Goal: Task Accomplishment & Management: Complete application form

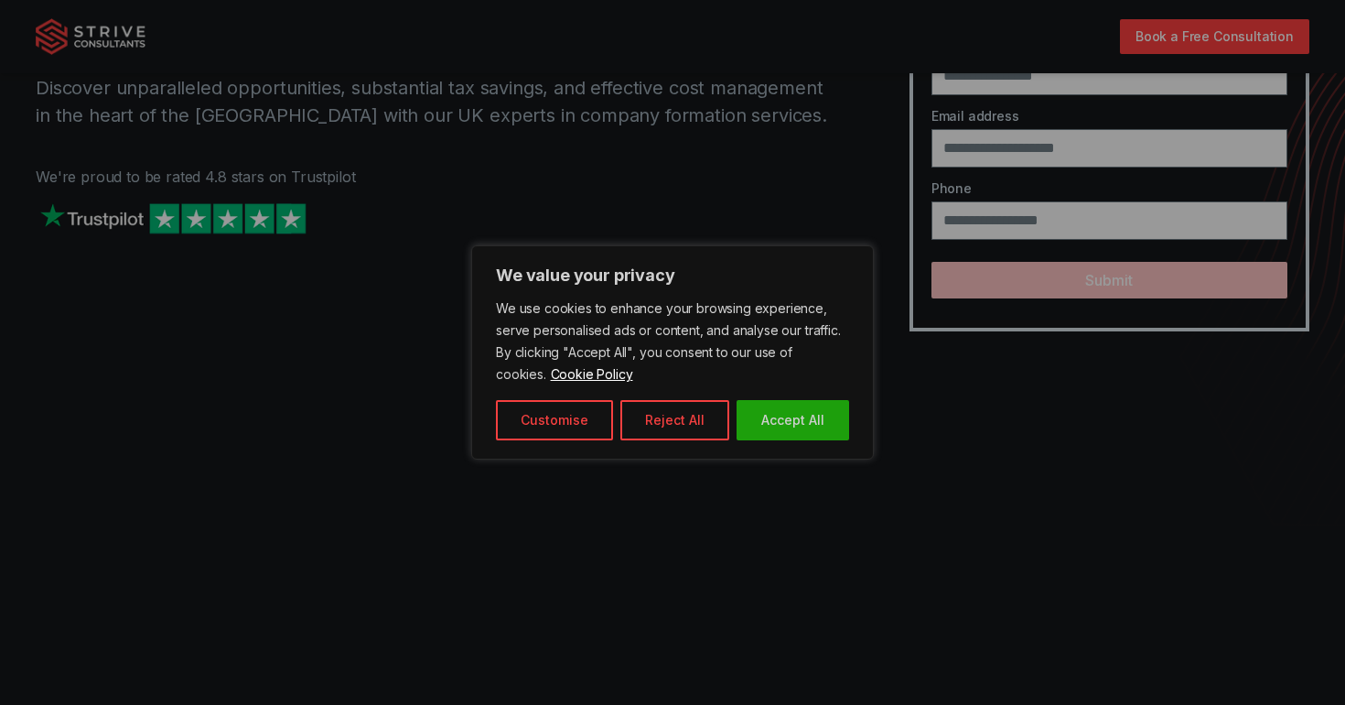
scroll to position [216, 0]
click at [809, 425] on button "Accept All" at bounding box center [793, 420] width 113 height 40
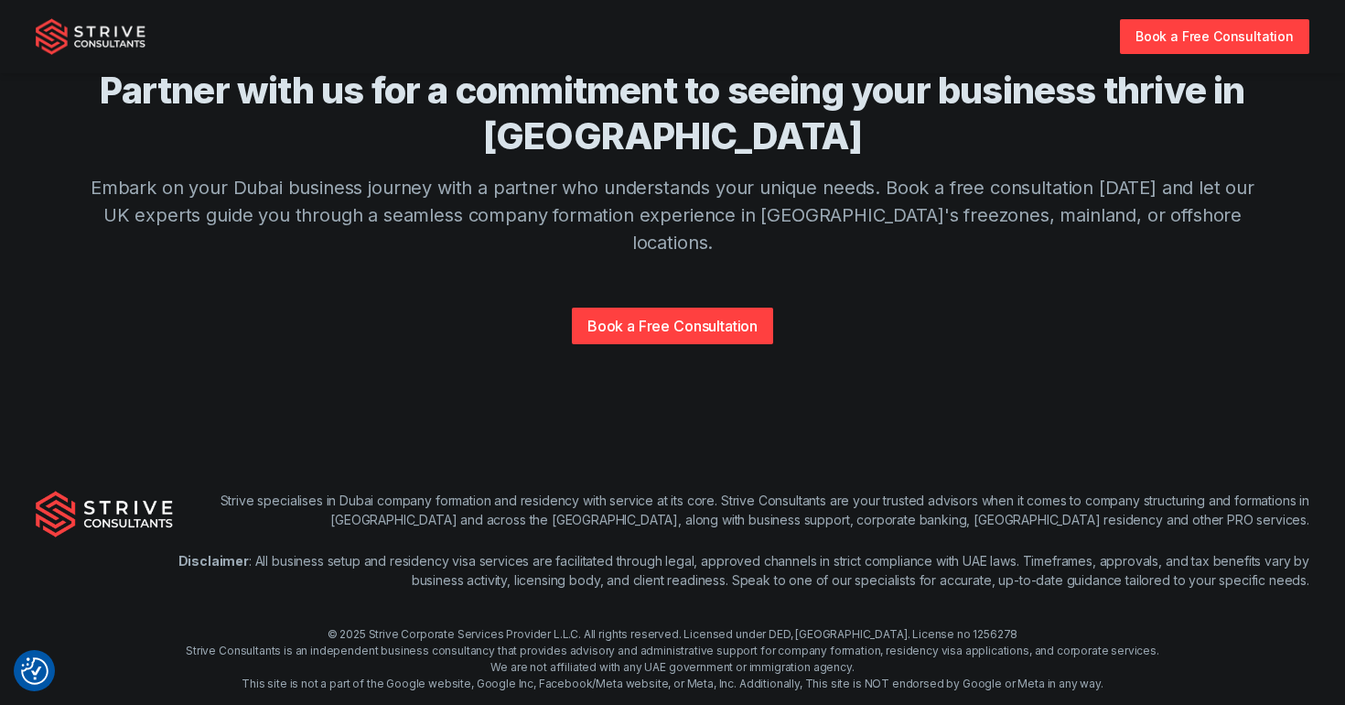
scroll to position [4440, 0]
click at [762, 308] on link "Book a Free Consultation" at bounding box center [672, 326] width 201 height 37
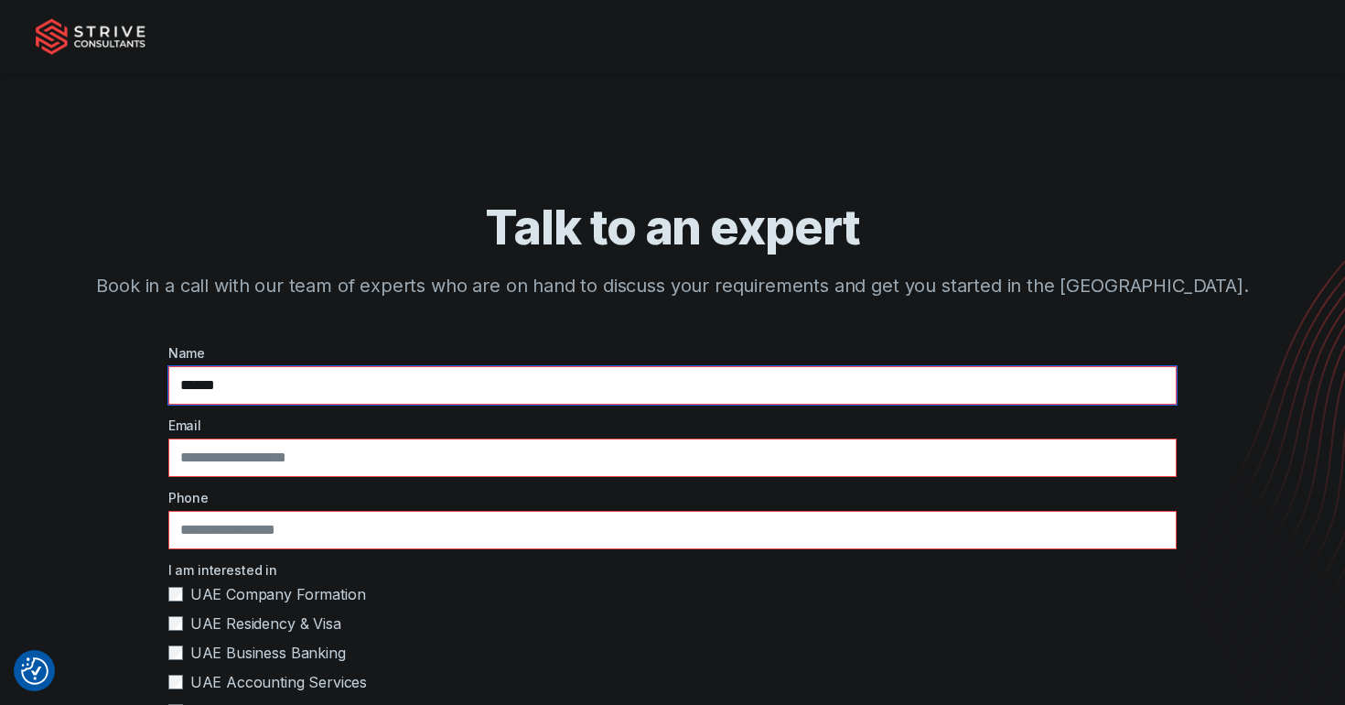
type input "******"
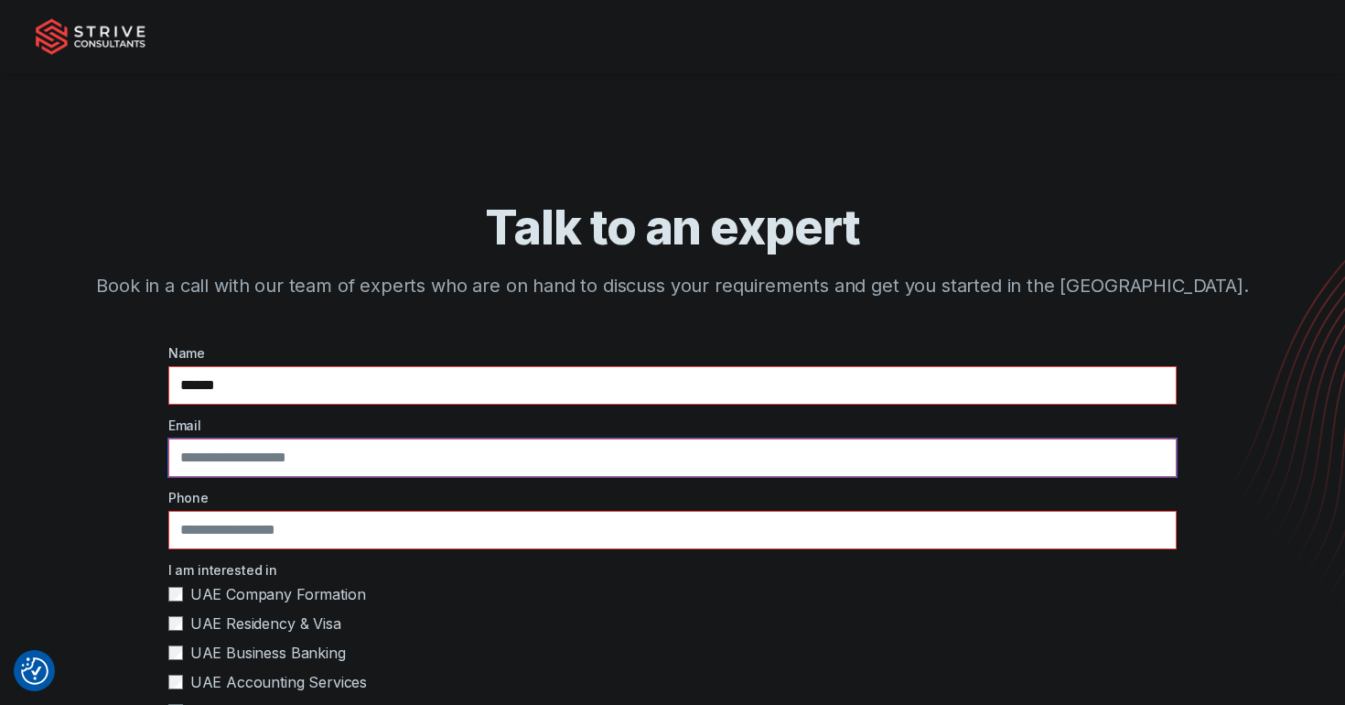
type input "*"
type input "**********"
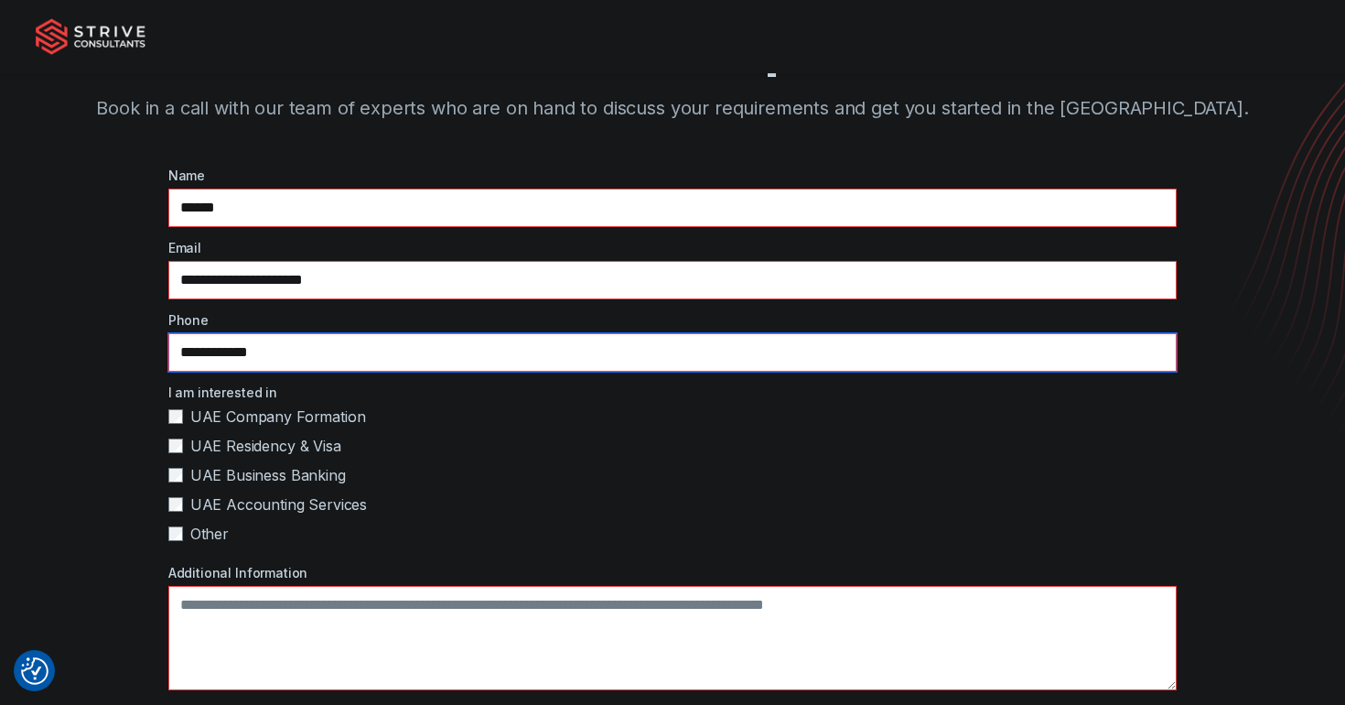
scroll to position [197, 0]
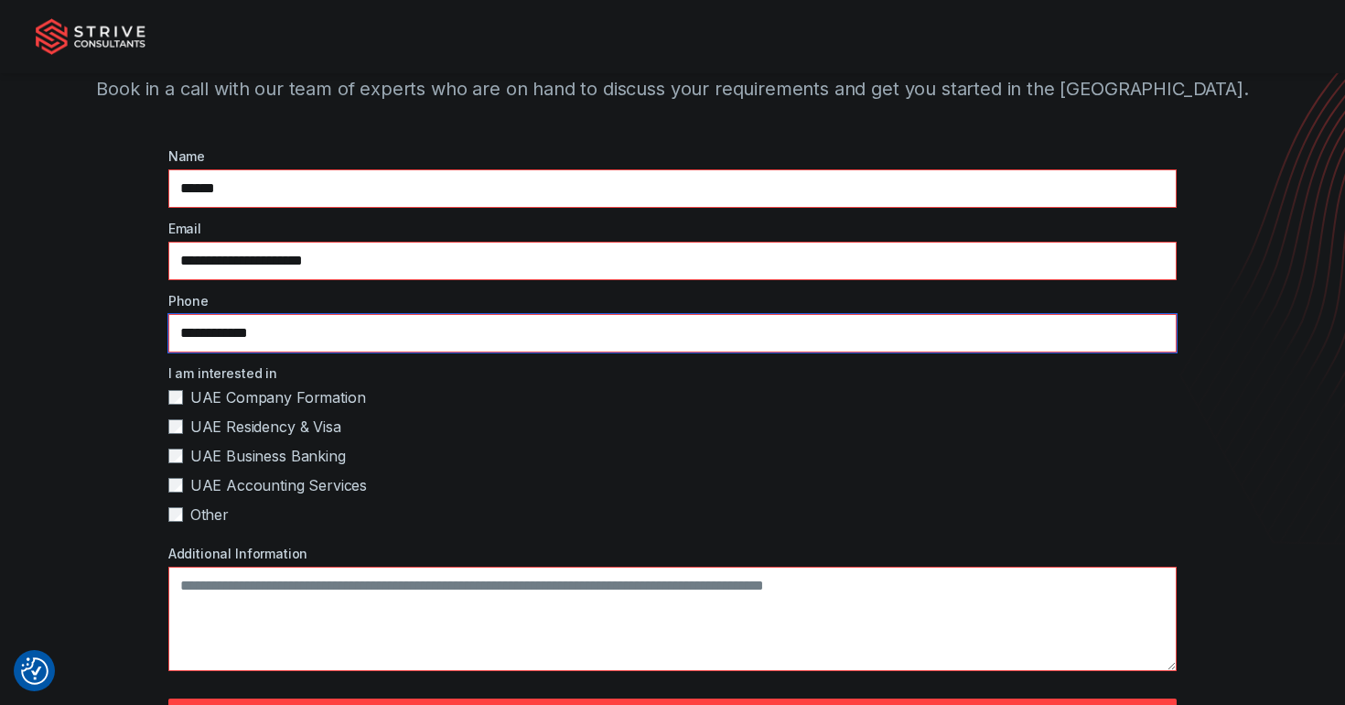
type input "**********"
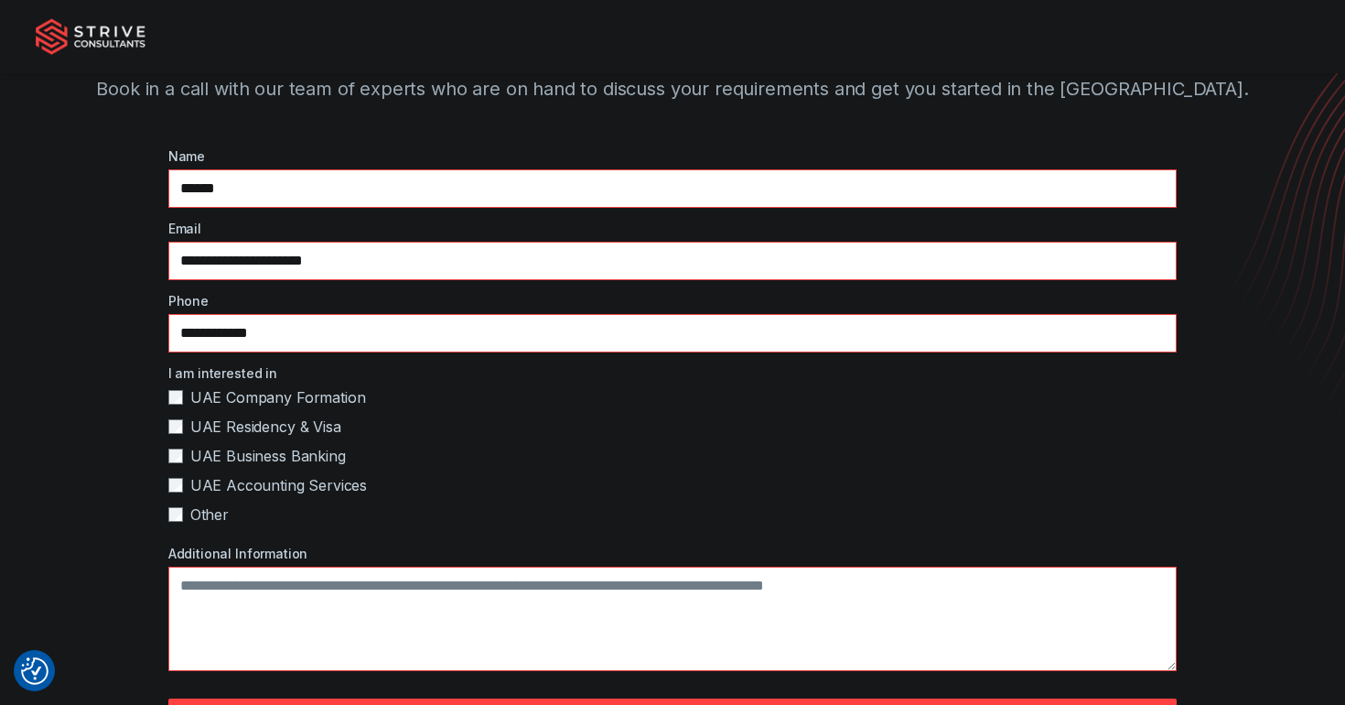
click at [186, 426] on label "UAE Residency & Visa" at bounding box center [672, 426] width 1009 height 22
click at [185, 426] on label "UAE Residency & Visa" at bounding box center [672, 426] width 1009 height 22
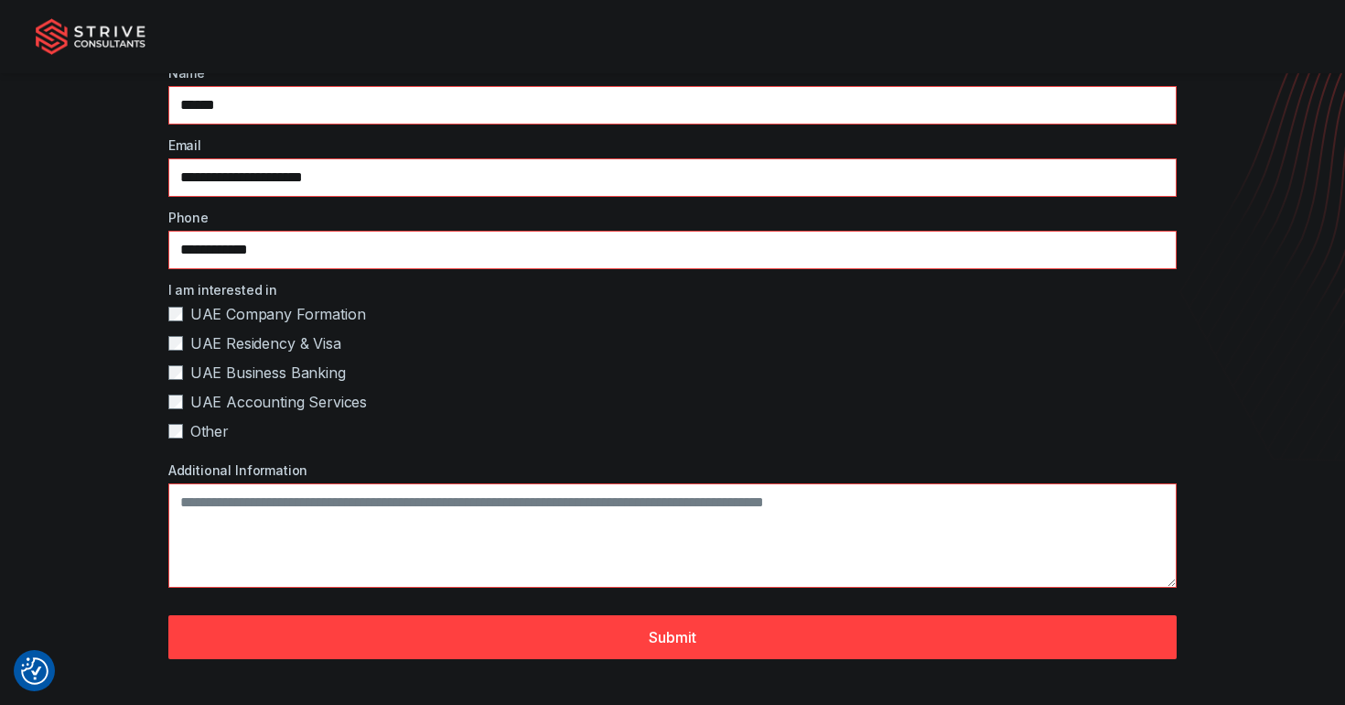
scroll to position [291, 0]
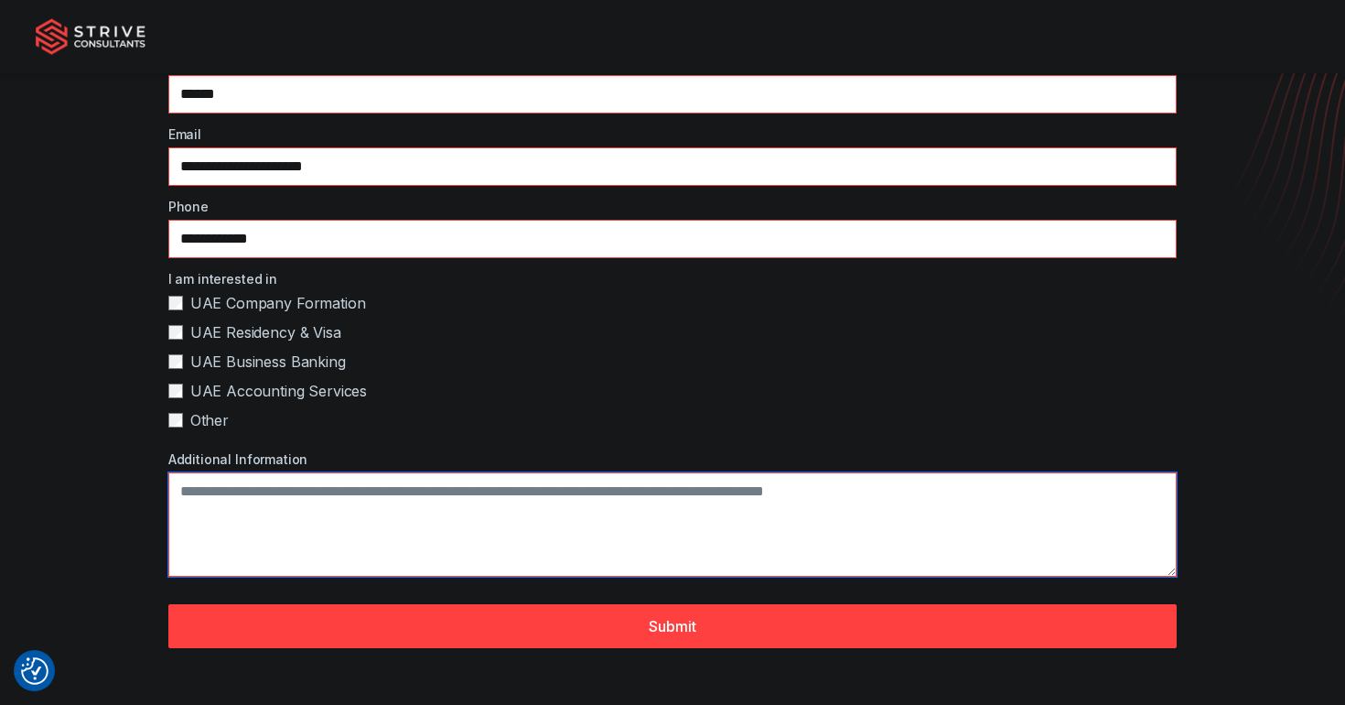
click at [232, 511] on textarea "Additional Information" at bounding box center [672, 524] width 1009 height 104
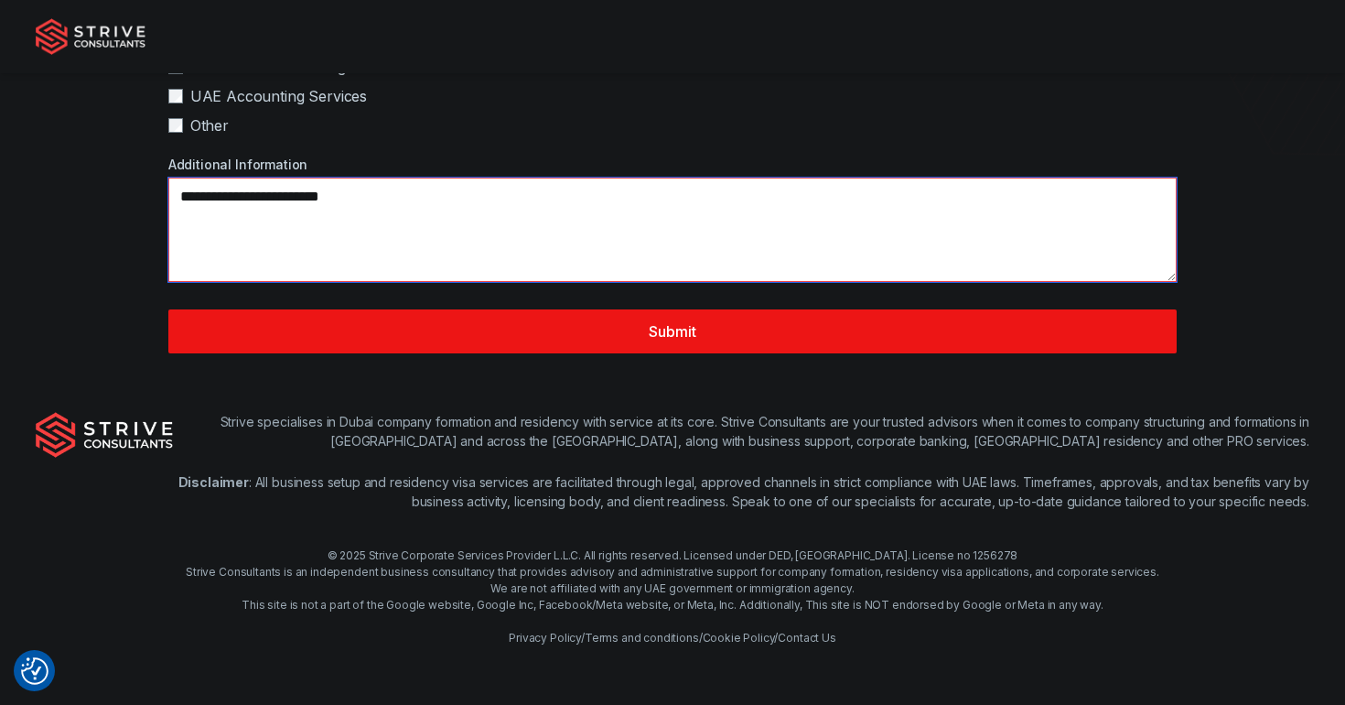
scroll to position [586, 0]
type textarea "**********"
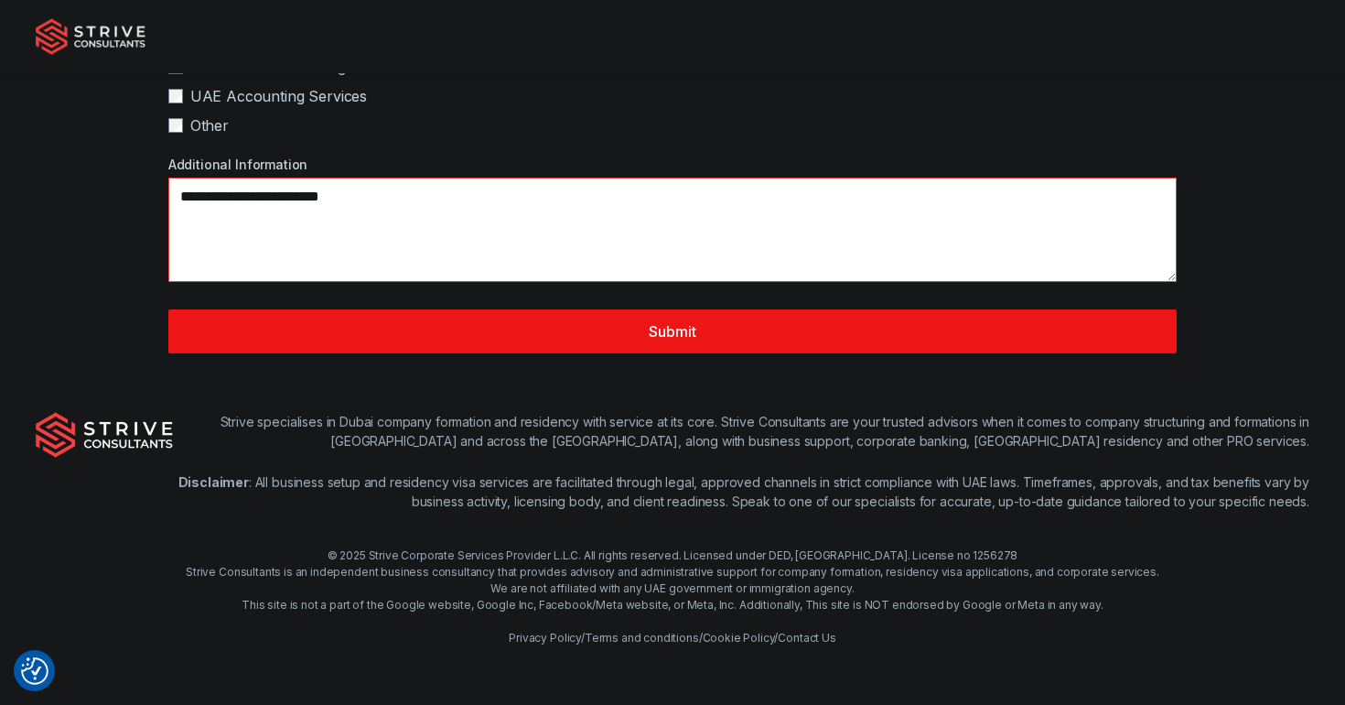
click at [371, 349] on button "Submit" at bounding box center [672, 331] width 1009 height 44
click at [648, 329] on button "Submit" at bounding box center [672, 331] width 1009 height 44
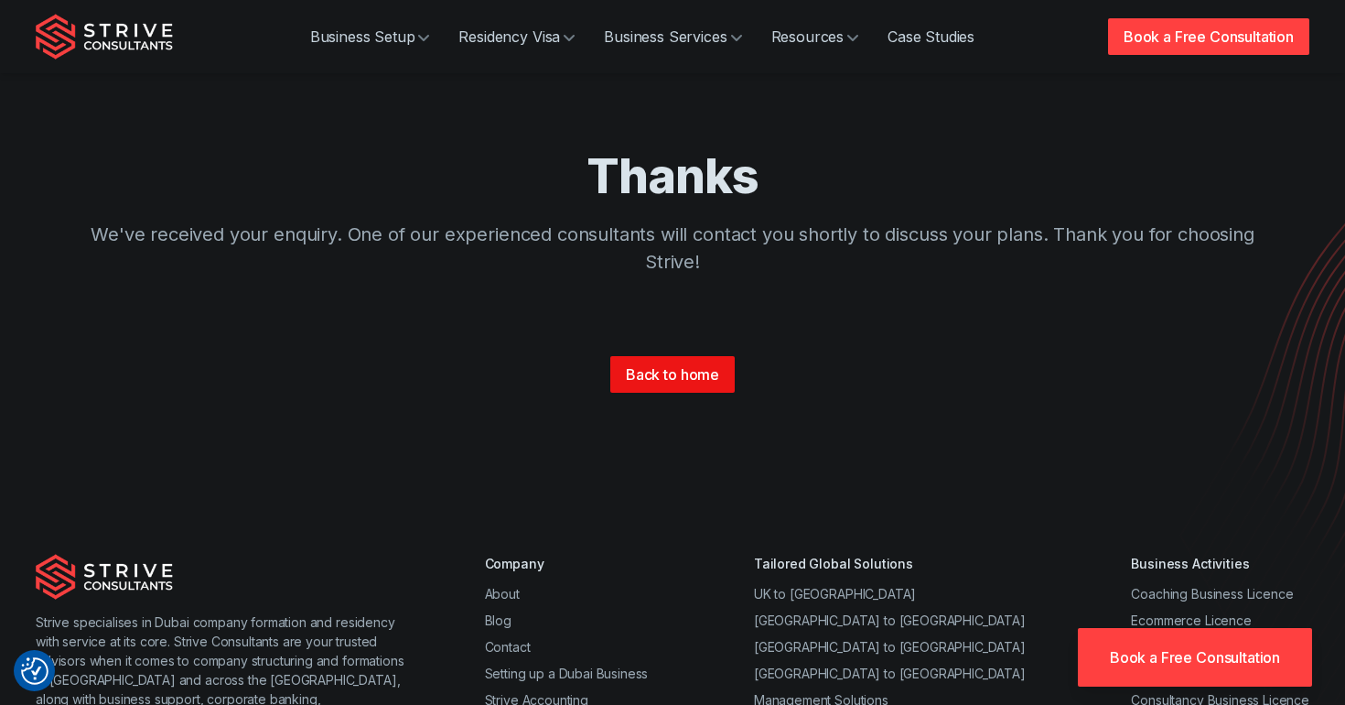
click at [652, 383] on link "Back to home" at bounding box center [672, 374] width 124 height 37
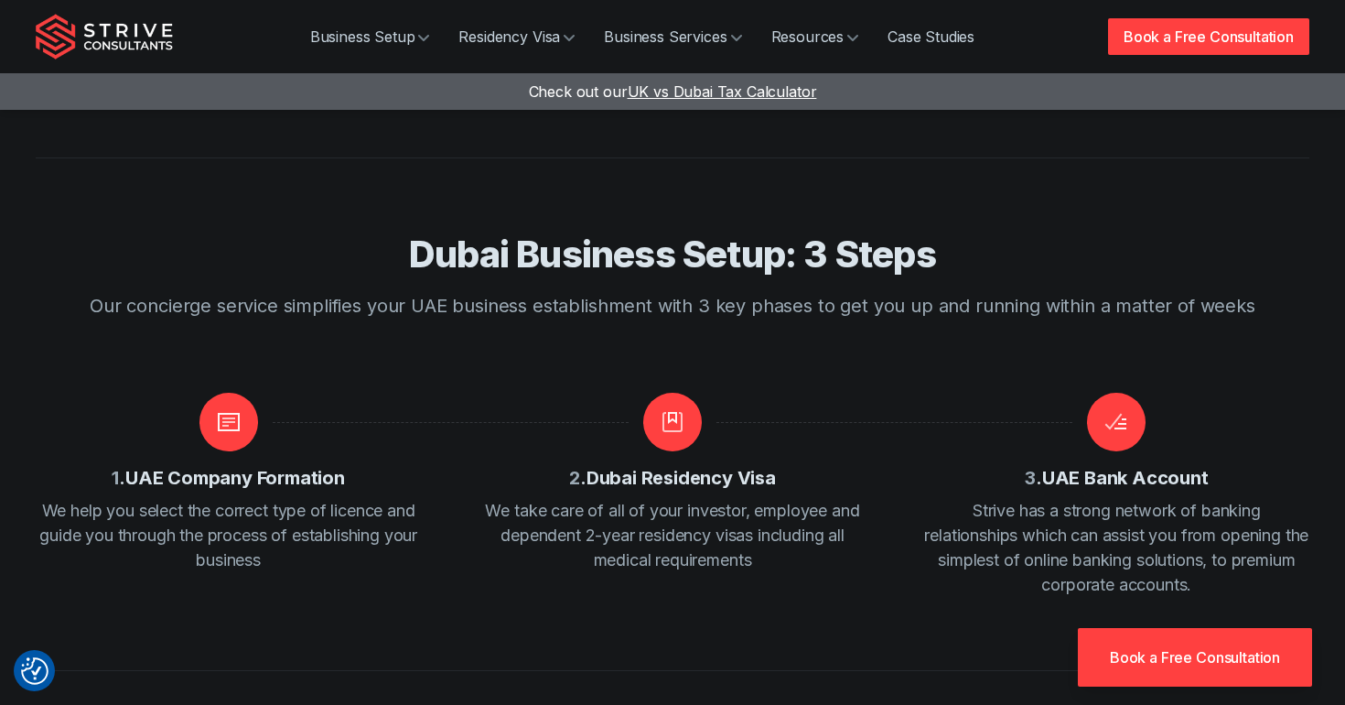
scroll to position [2236, 0]
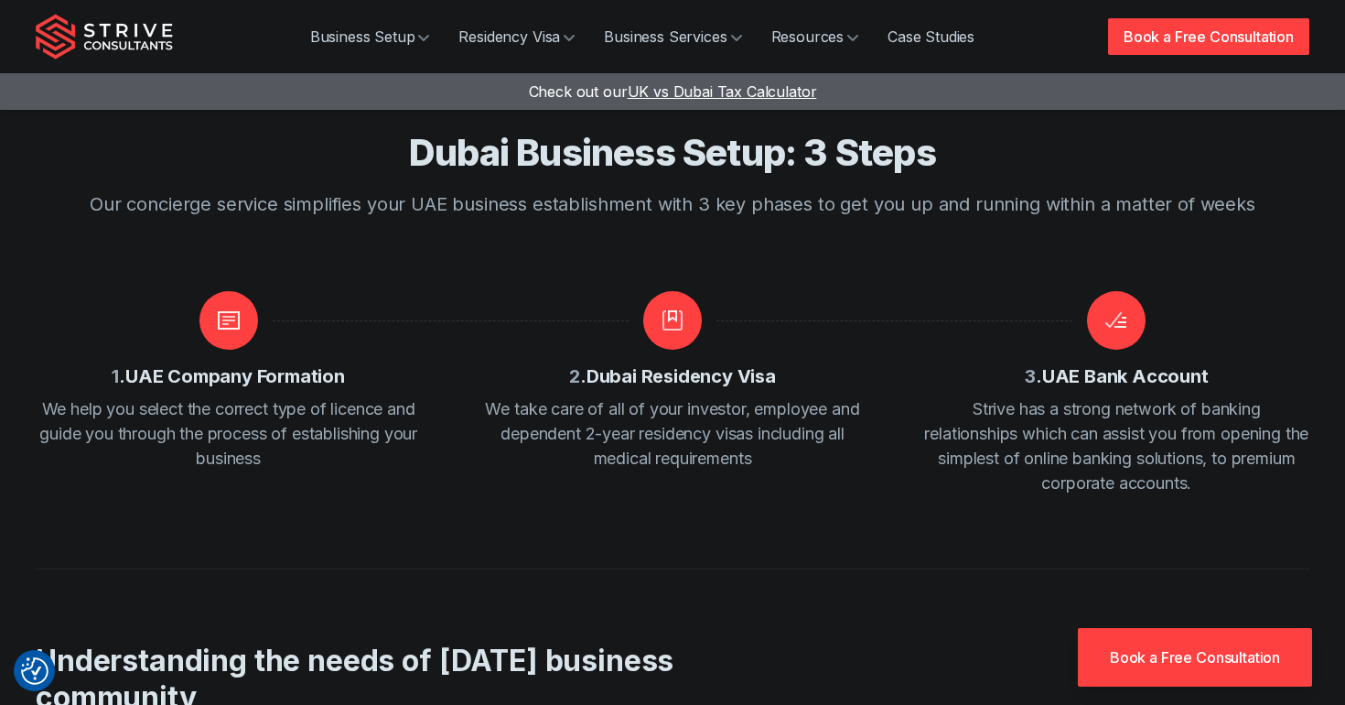
click at [706, 364] on h4 "2 . Dubai Residency Visa" at bounding box center [672, 377] width 207 height 26
drag, startPoint x: 728, startPoint y: 336, endPoint x: 830, endPoint y: 338, distance: 101.6
click at [830, 396] on p "We take care of all of your investor, employee and dependent 2-year residency v…" at bounding box center [672, 433] width 385 height 74
drag, startPoint x: 729, startPoint y: 329, endPoint x: 807, endPoint y: 329, distance: 77.8
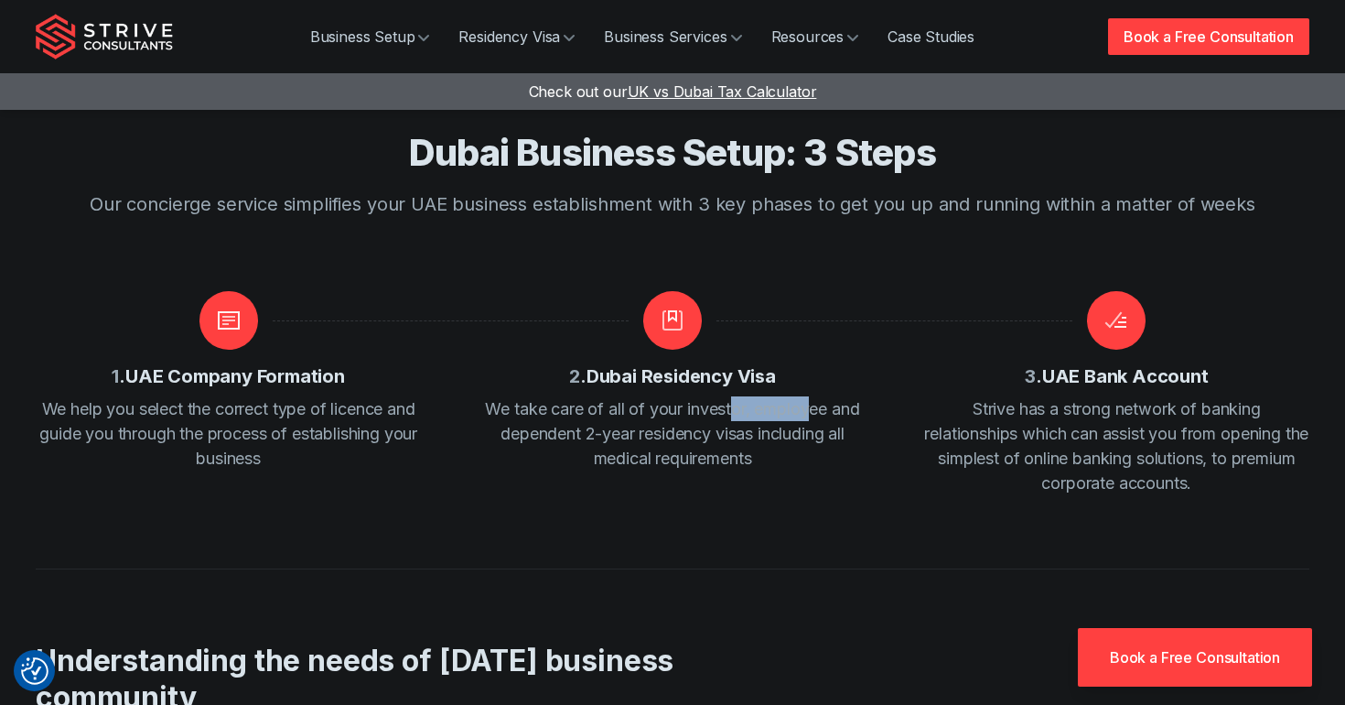
click at [807, 396] on p "We take care of all of your investor, employee and dependent 2-year residency v…" at bounding box center [672, 433] width 385 height 74
drag, startPoint x: 722, startPoint y: 361, endPoint x: 847, endPoint y: 361, distance: 124.5
click at [845, 396] on p "We take care of all of your investor, employee and dependent 2-year residency v…" at bounding box center [672, 433] width 385 height 74
click at [847, 396] on p "We take care of all of your investor, employee and dependent 2-year residency v…" at bounding box center [672, 433] width 385 height 74
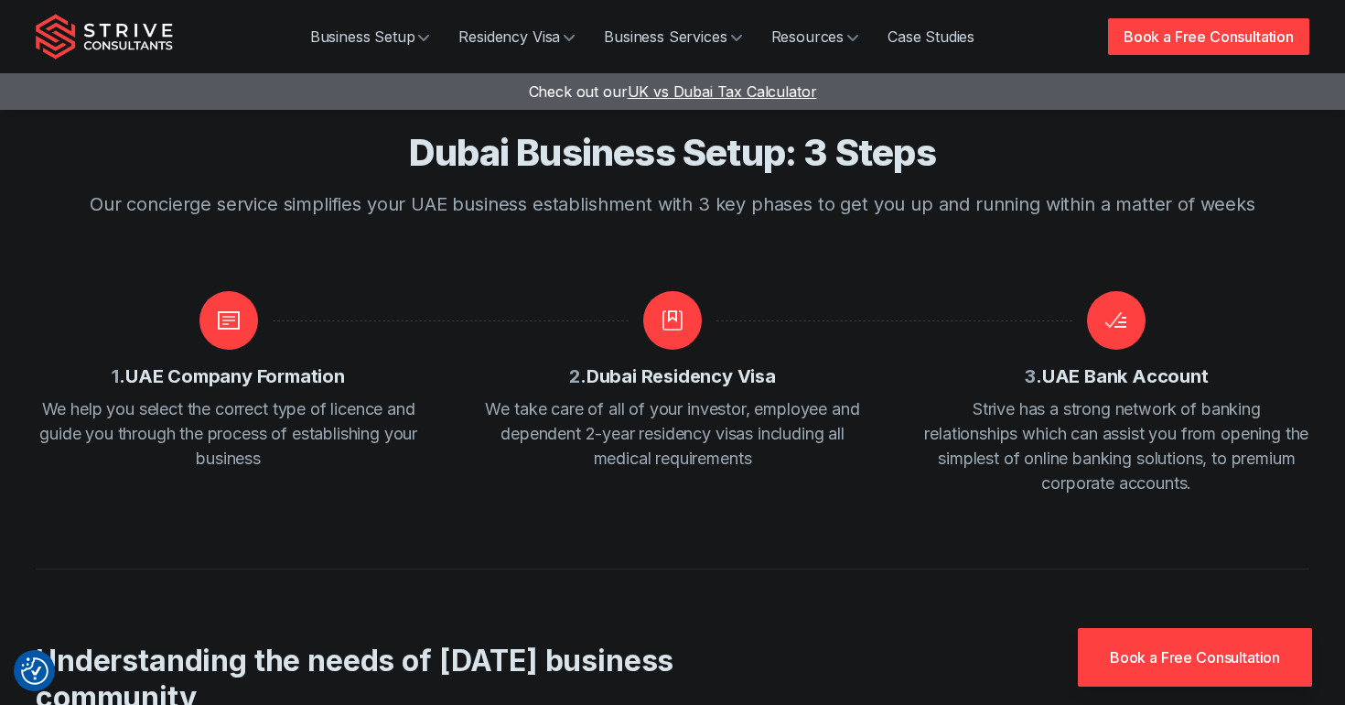
drag, startPoint x: 669, startPoint y: 394, endPoint x: 744, endPoint y: 394, distance: 75.0
click at [744, 396] on p "We take care of all of your investor, employee and dependent 2-year residency v…" at bounding box center [672, 433] width 385 height 74
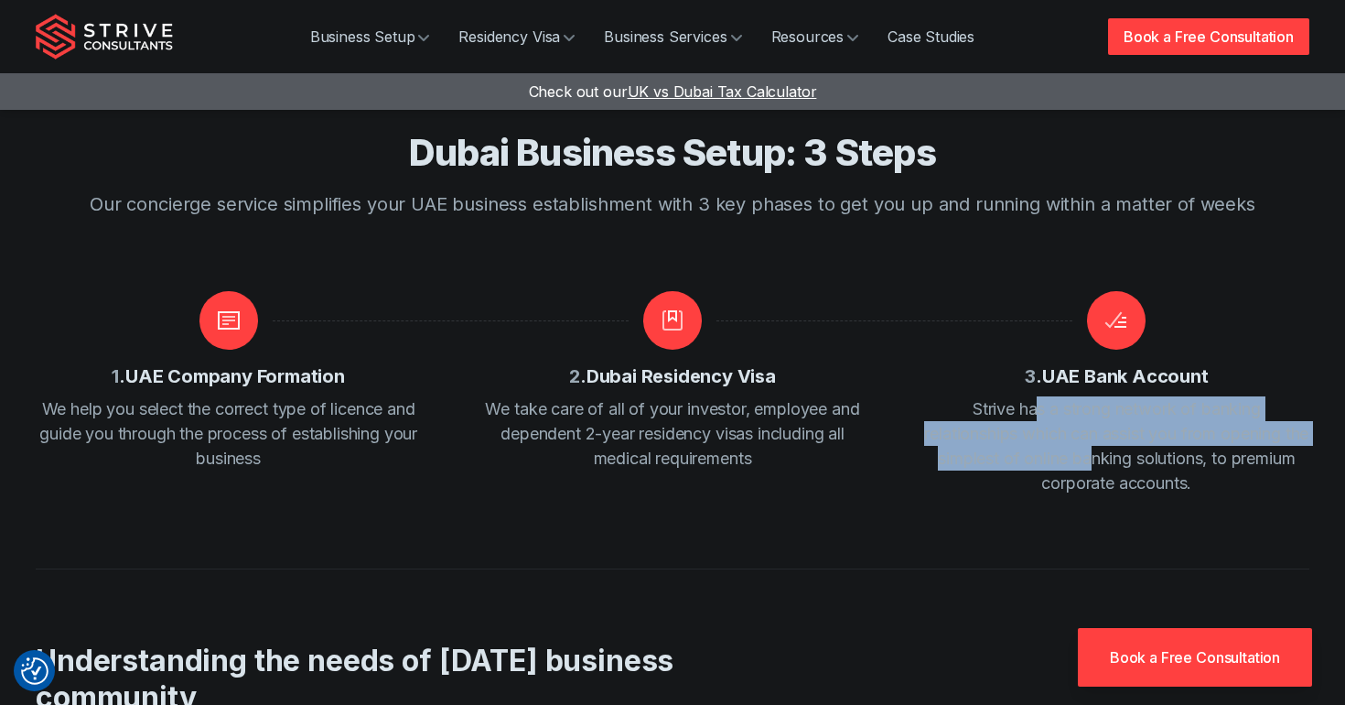
drag, startPoint x: 1036, startPoint y: 338, endPoint x: 1141, endPoint y: 371, distance: 110.3
click at [1141, 396] on p "Strive has a strong network of banking relationships which can assist you from …" at bounding box center [1116, 445] width 385 height 99
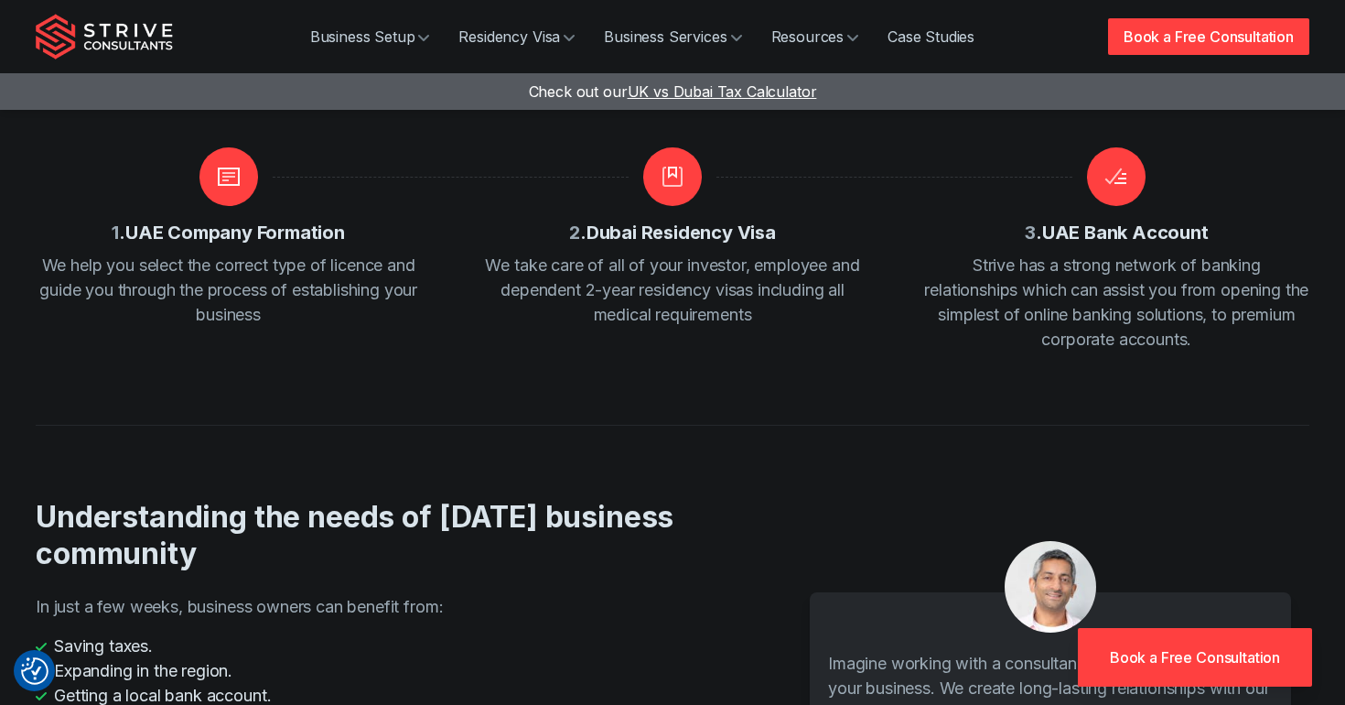
scroll to position [2287, 0]
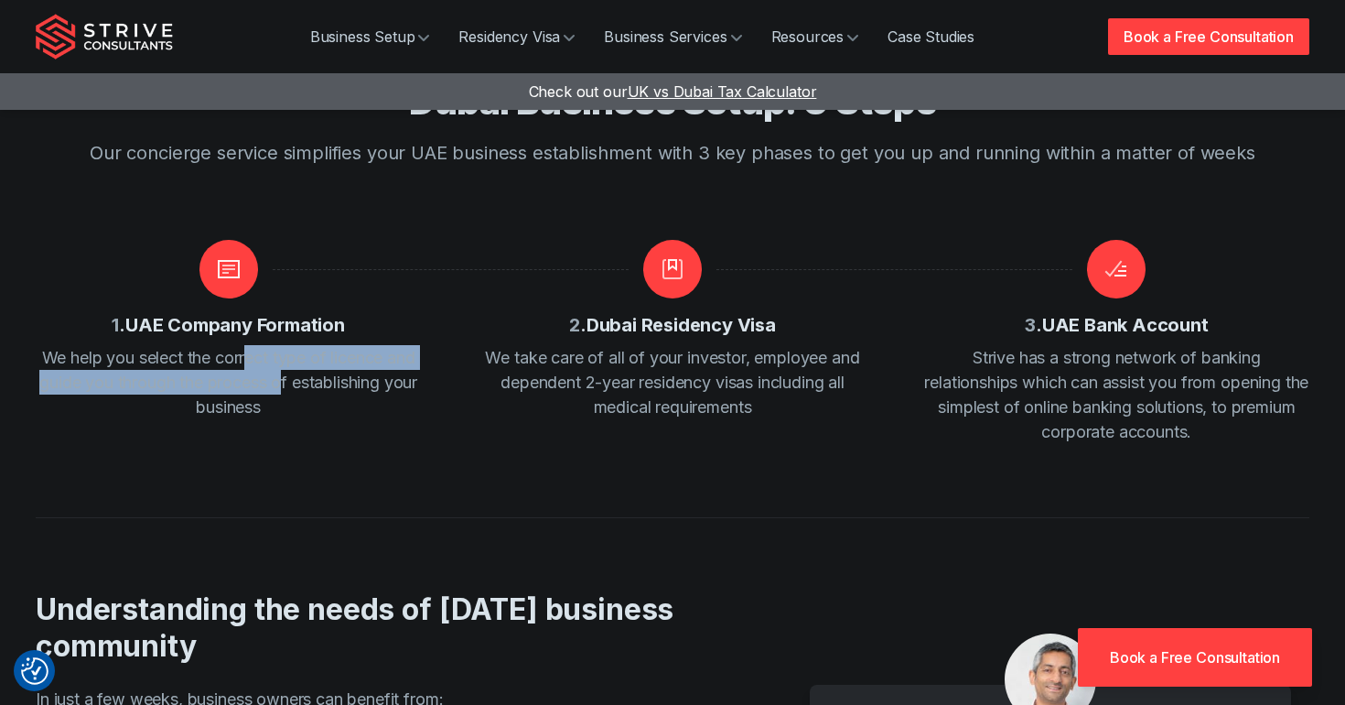
drag, startPoint x: 245, startPoint y: 288, endPoint x: 302, endPoint y: 317, distance: 63.4
click at [302, 345] on p "We help you select the correct type of licence and guide you through the proces…" at bounding box center [228, 382] width 385 height 74
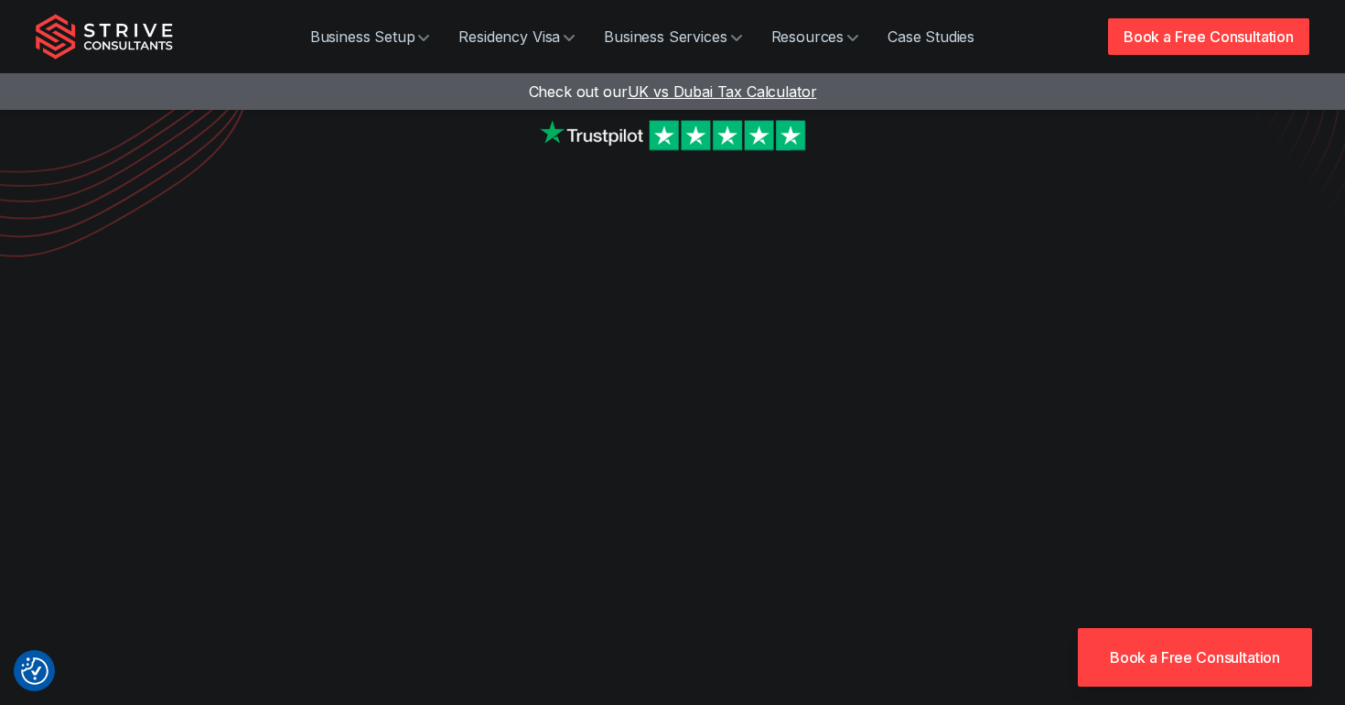
scroll to position [412, 0]
